Goal: Browse casually: Explore the website without a specific task or goal

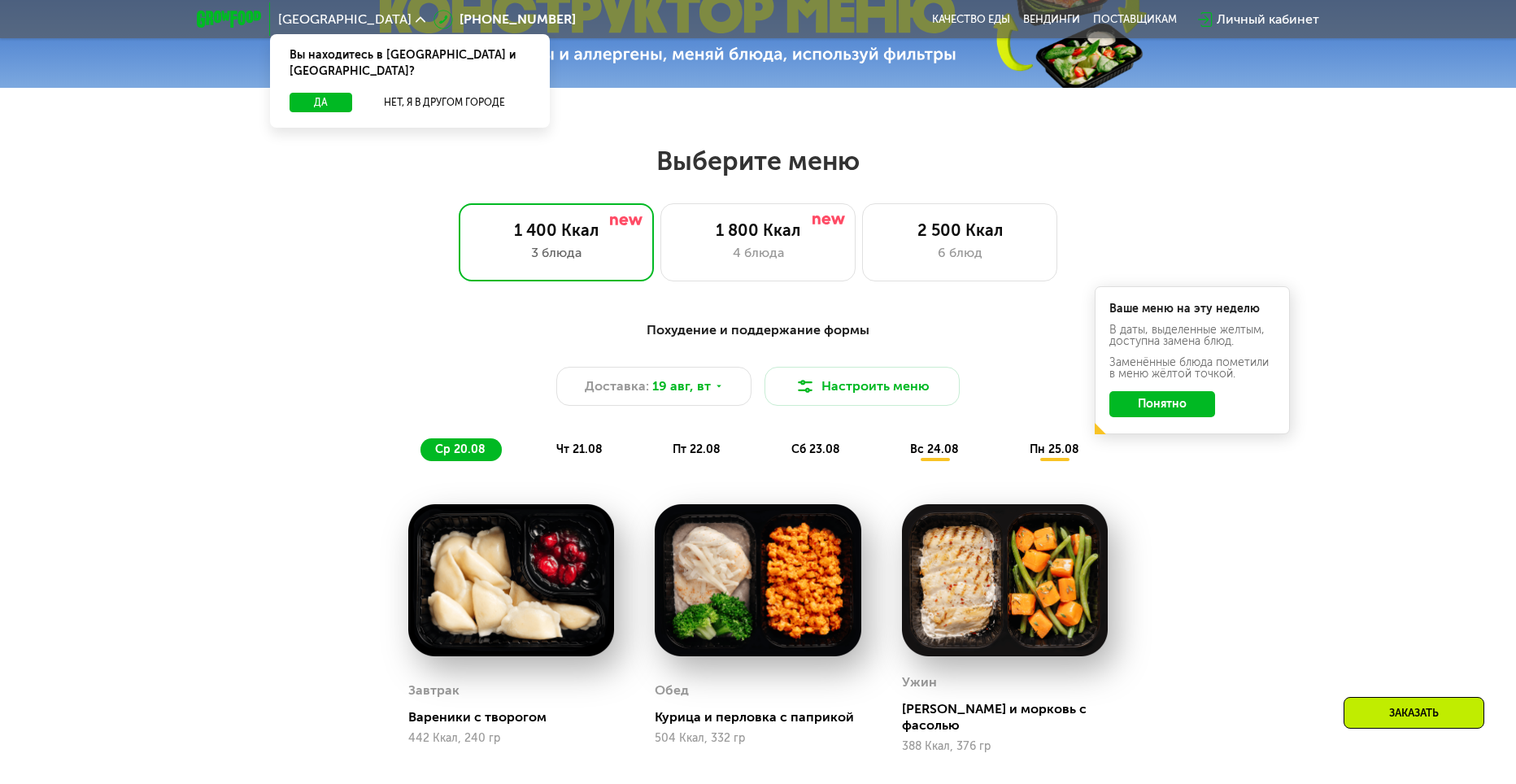
scroll to position [813, 0]
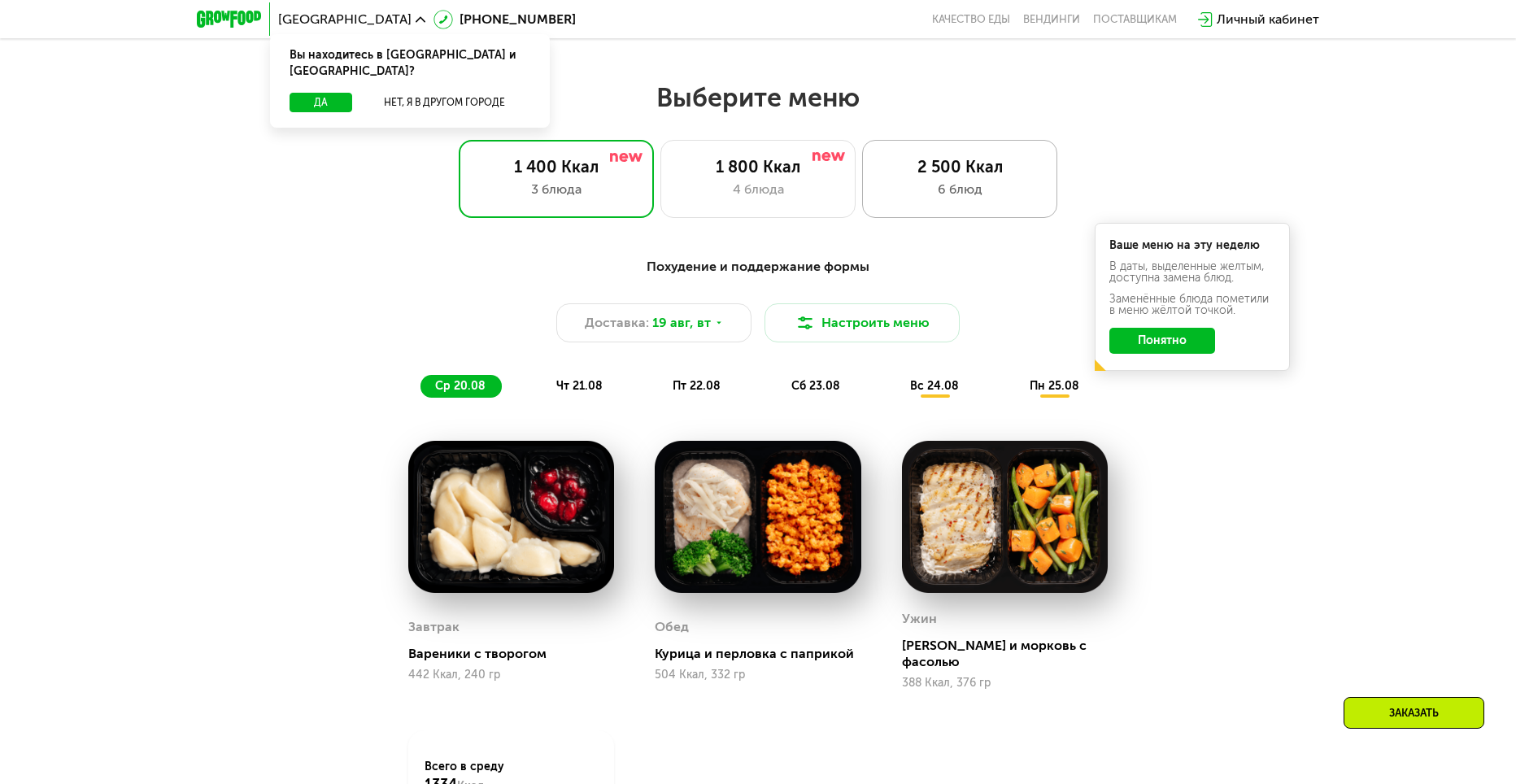
click at [909, 199] on div "6 блюд" at bounding box center [959, 189] width 162 height 20
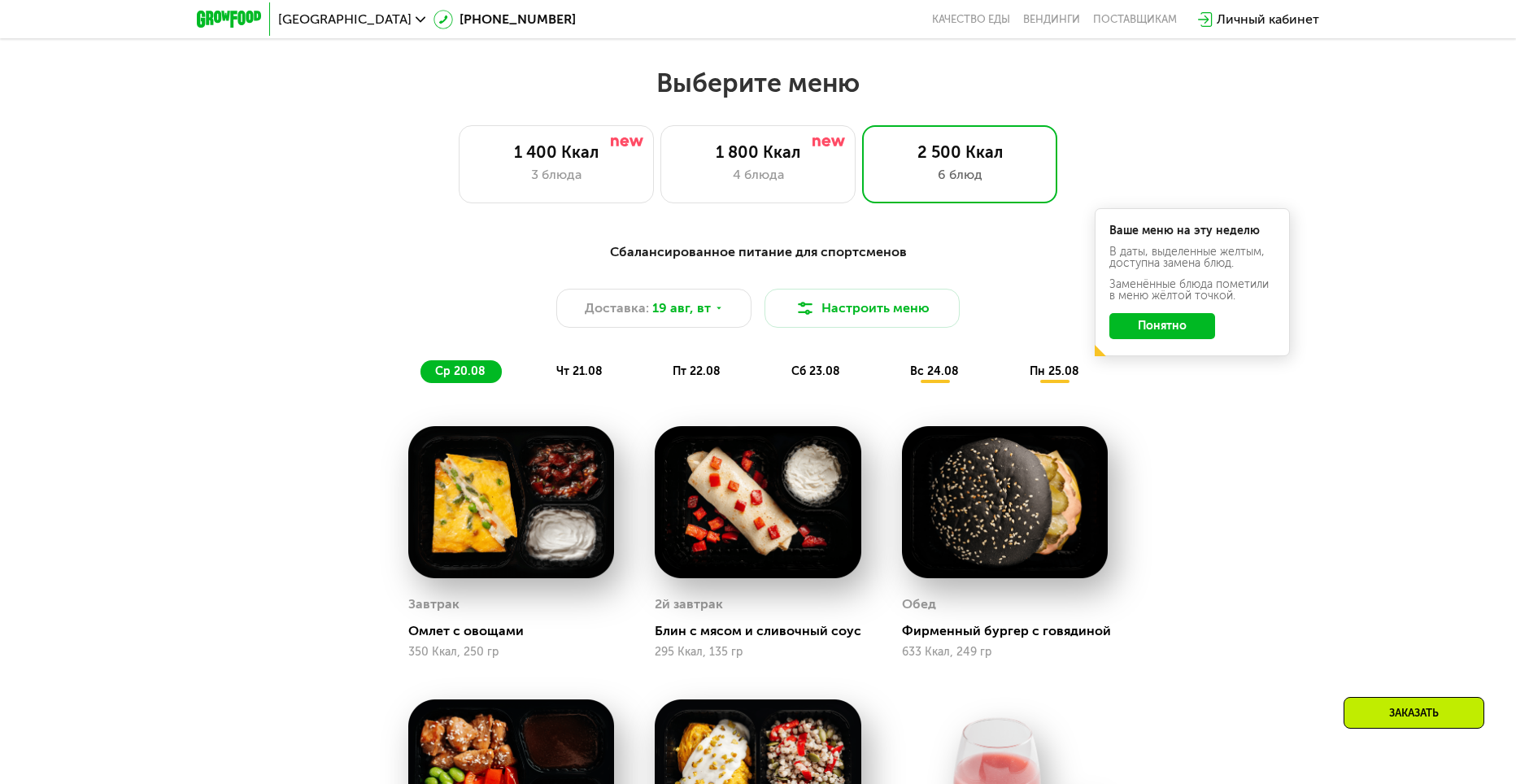
scroll to position [650, 0]
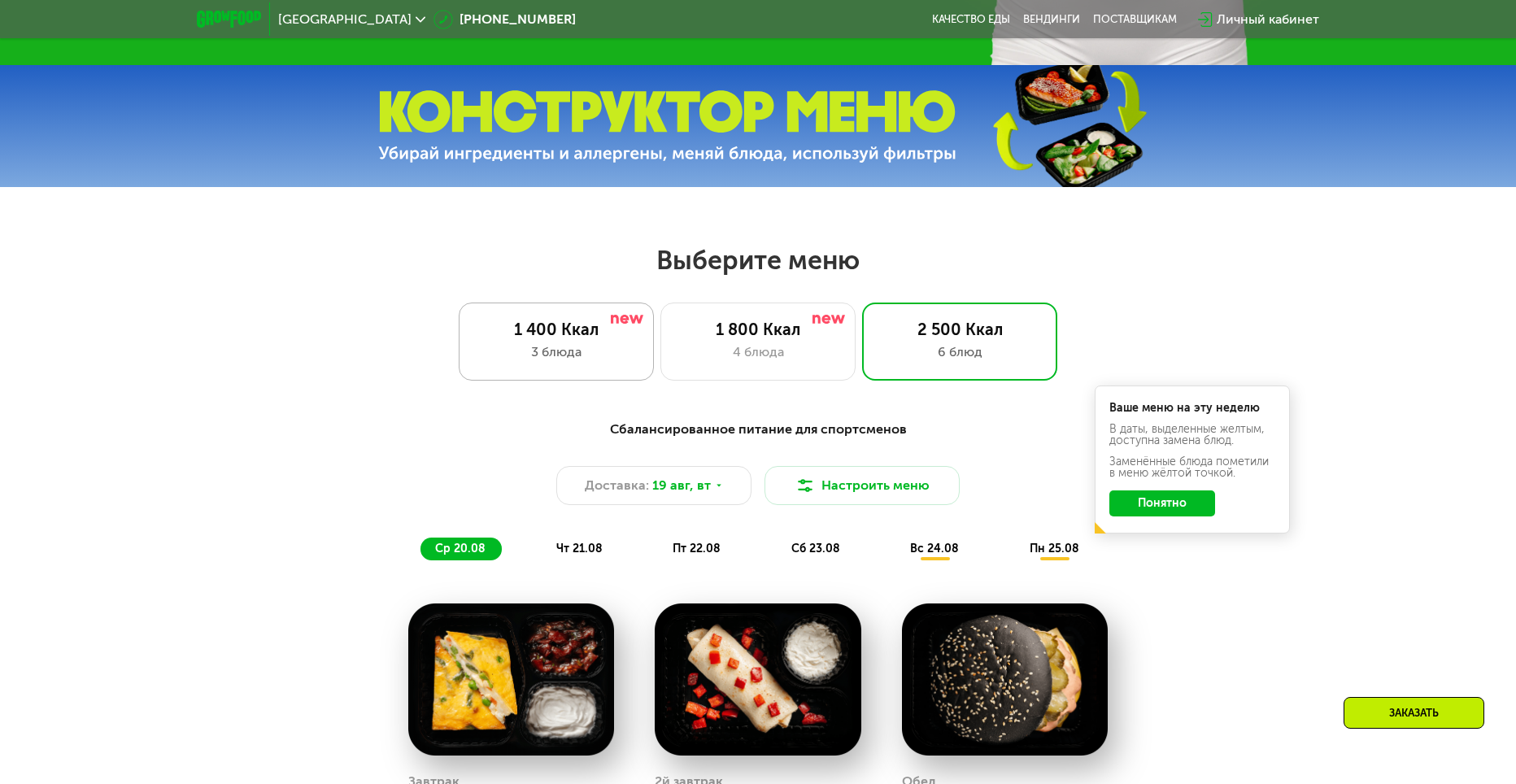
click at [660, 346] on div "1 400 Ккал 3 блюда" at bounding box center [758, 342] width 195 height 78
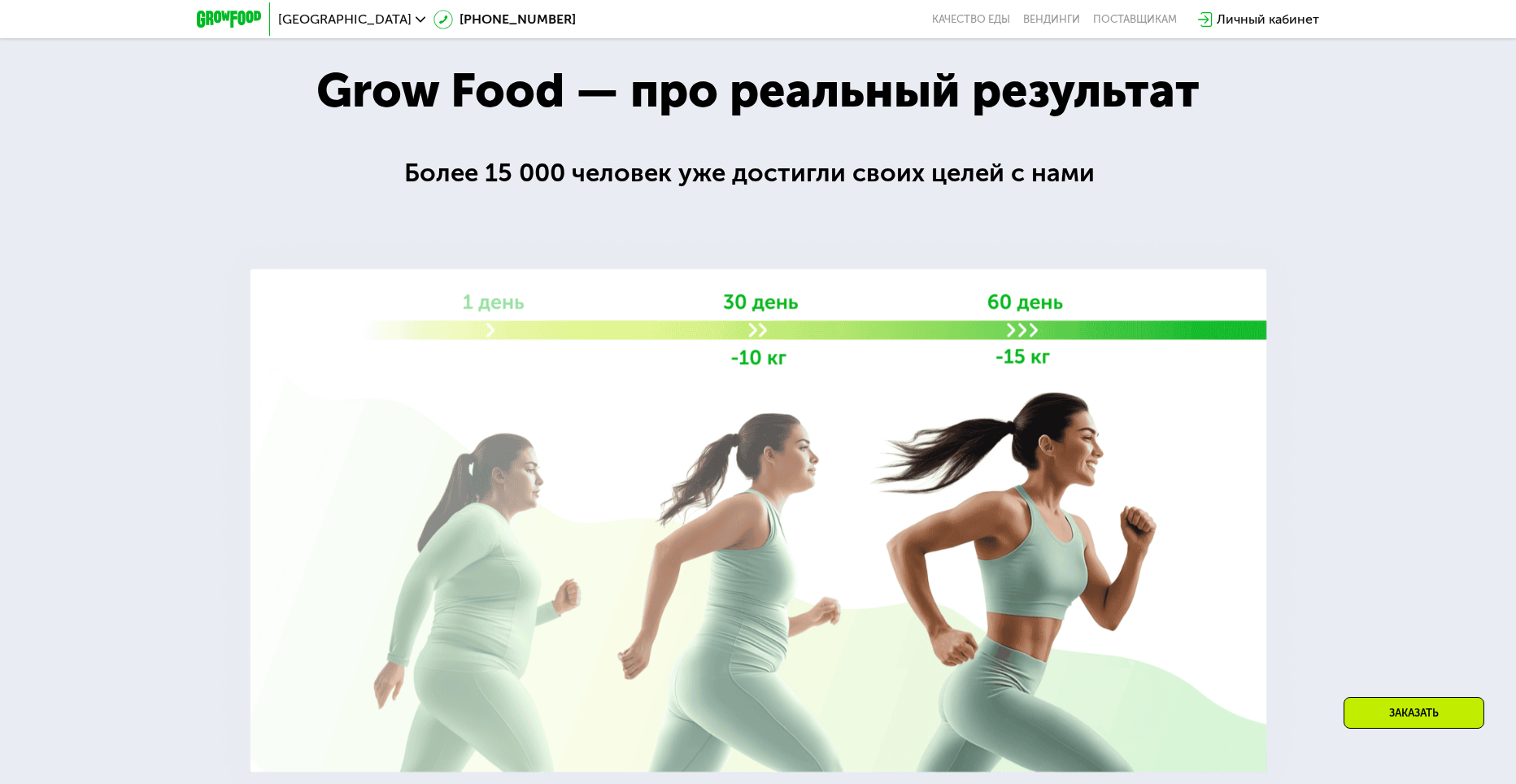
scroll to position [2114, 0]
